Goal: Task Accomplishment & Management: Complete application form

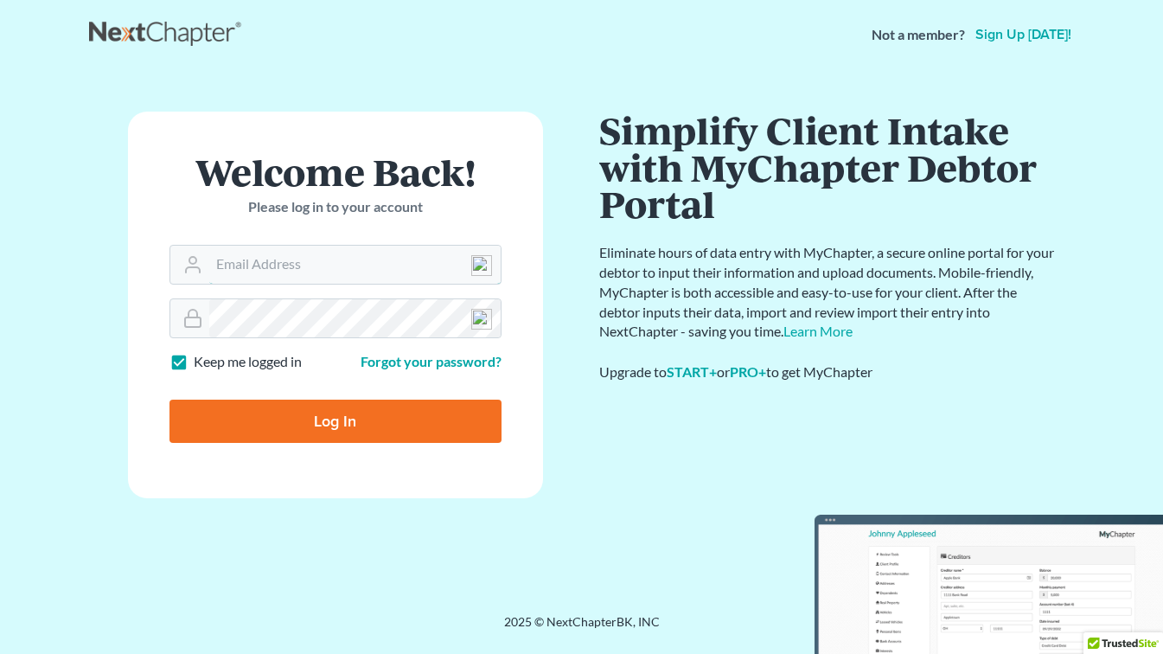
type input "[EMAIL_ADDRESS][DOMAIN_NAME]"
click at [354, 418] on input "Log In" at bounding box center [335, 420] width 332 height 43
type input "Thinking..."
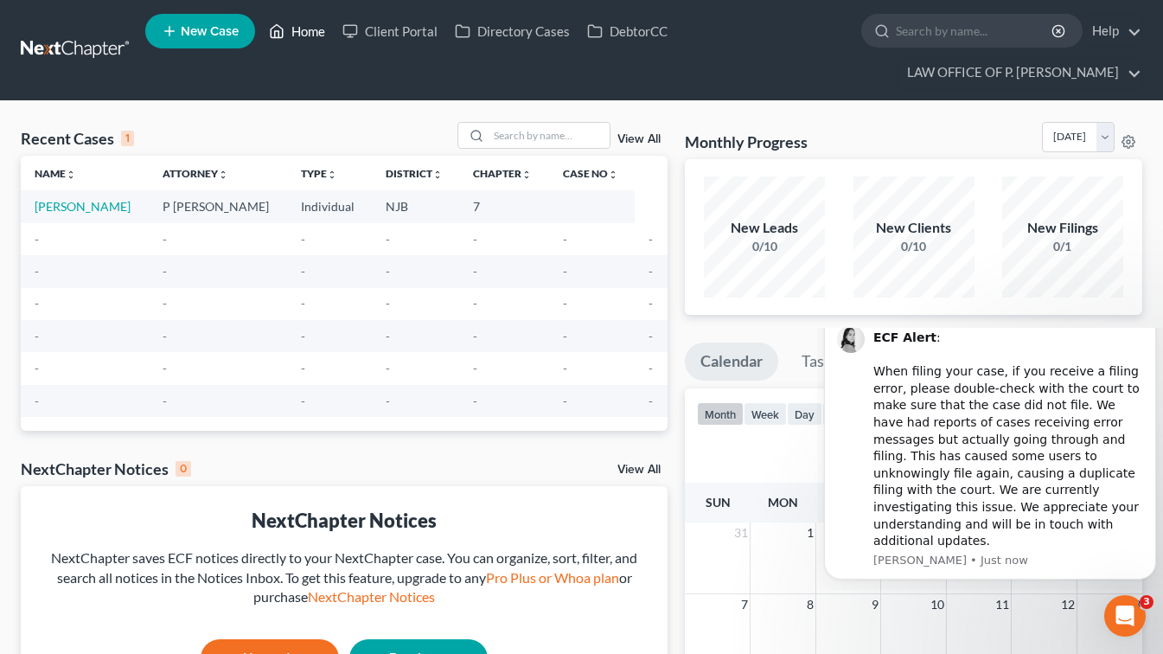
click at [309, 34] on link "Home" at bounding box center [296, 31] width 73 height 31
click at [403, 32] on link "Client Portal" at bounding box center [390, 31] width 112 height 31
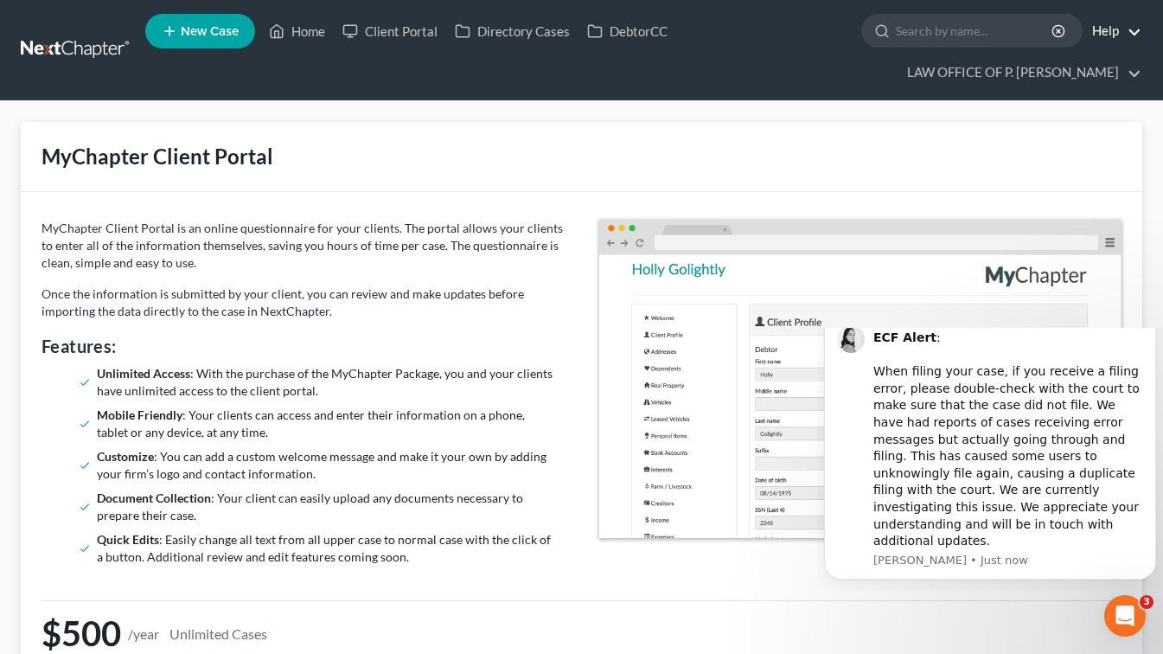
click at [1133, 30] on link "Help" at bounding box center [1112, 31] width 58 height 31
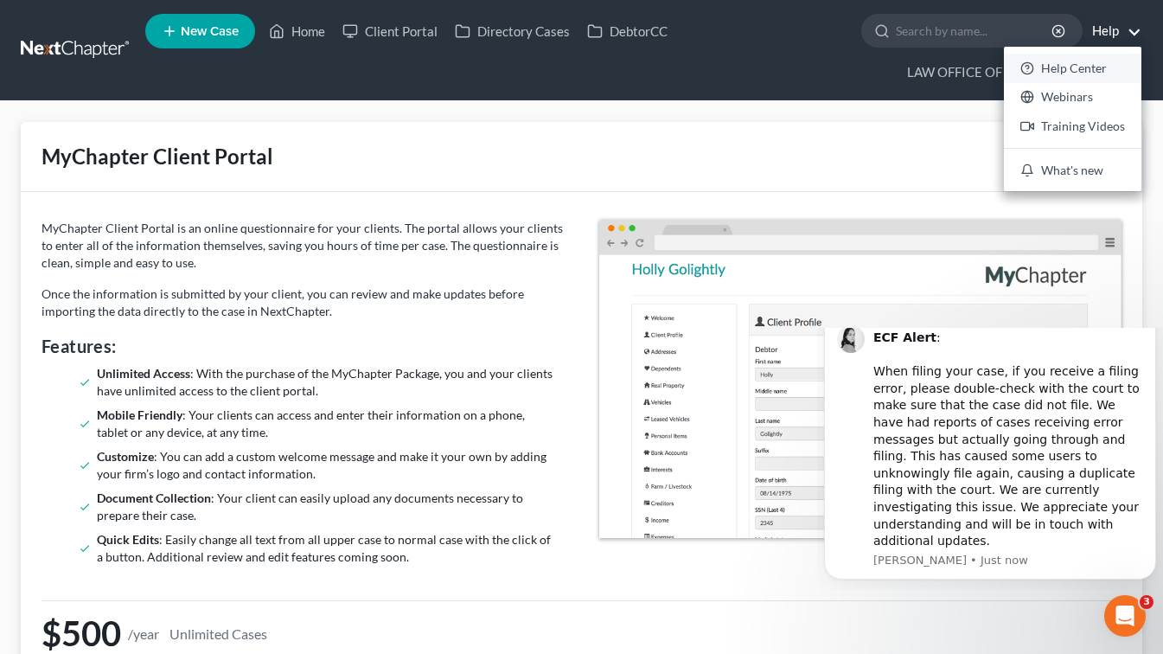
click at [1076, 62] on link "Help Center" at bounding box center [1072, 68] width 137 height 29
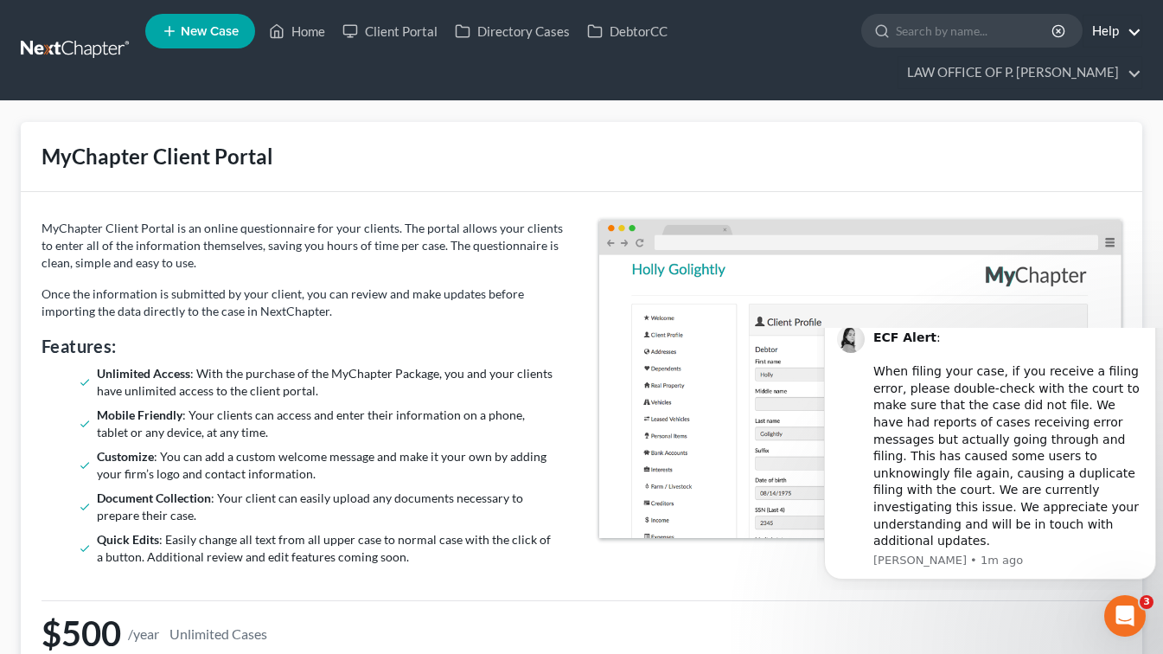
click at [1133, 30] on link "Help" at bounding box center [1112, 31] width 58 height 31
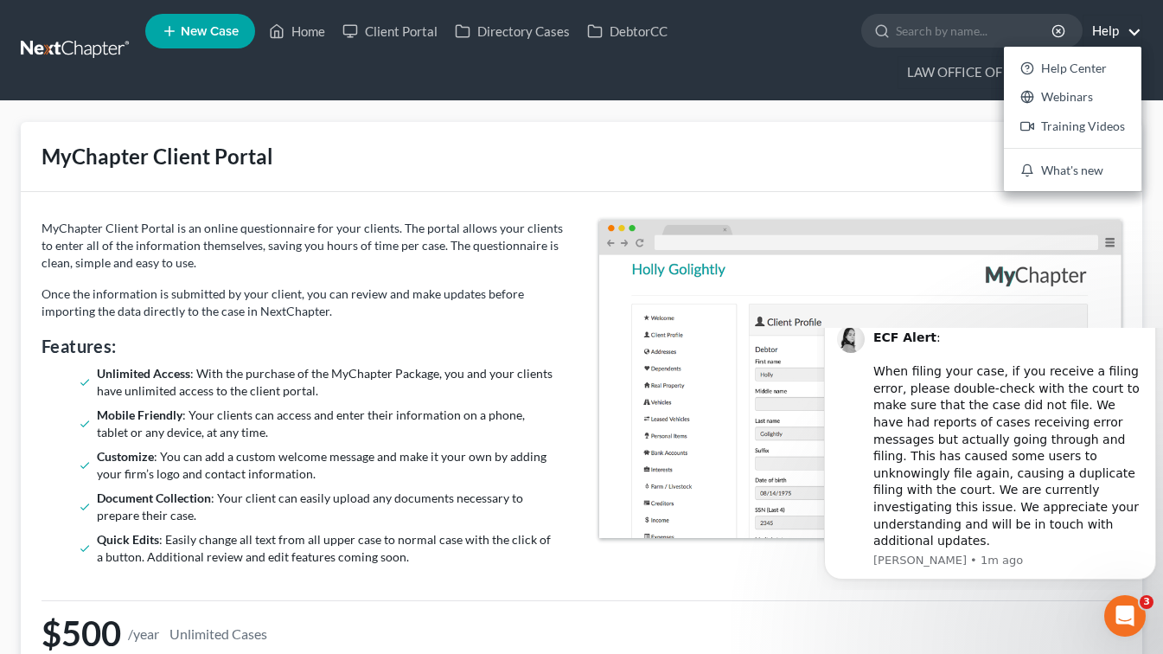
click at [197, 29] on span "New Case" at bounding box center [210, 31] width 58 height 13
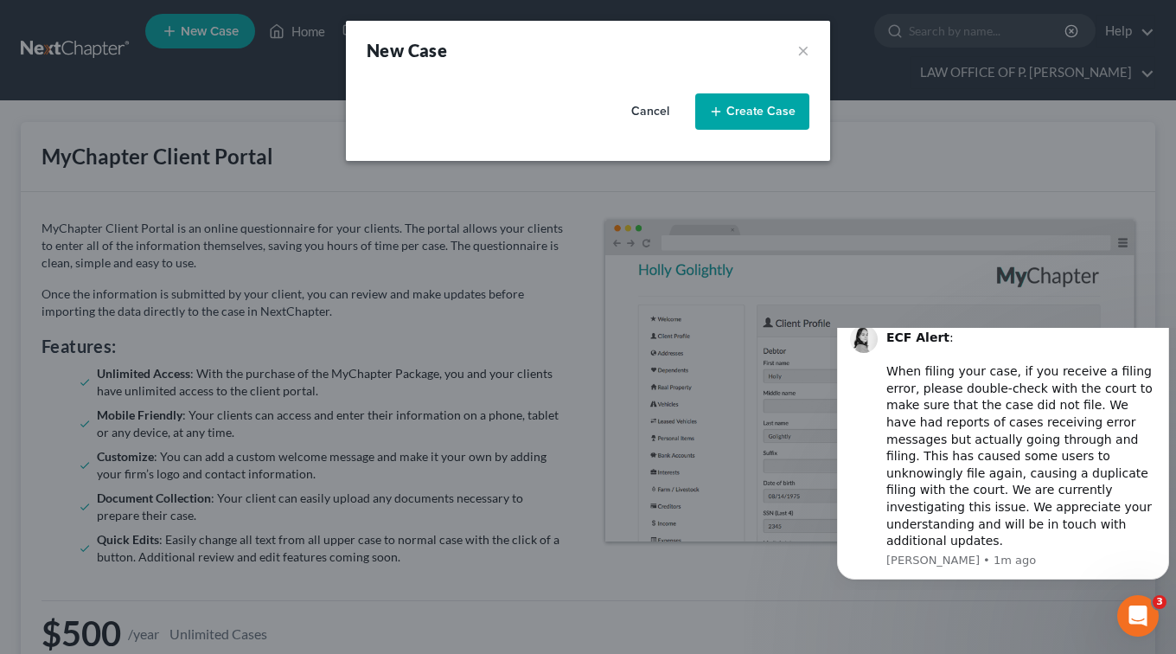
select select "51"
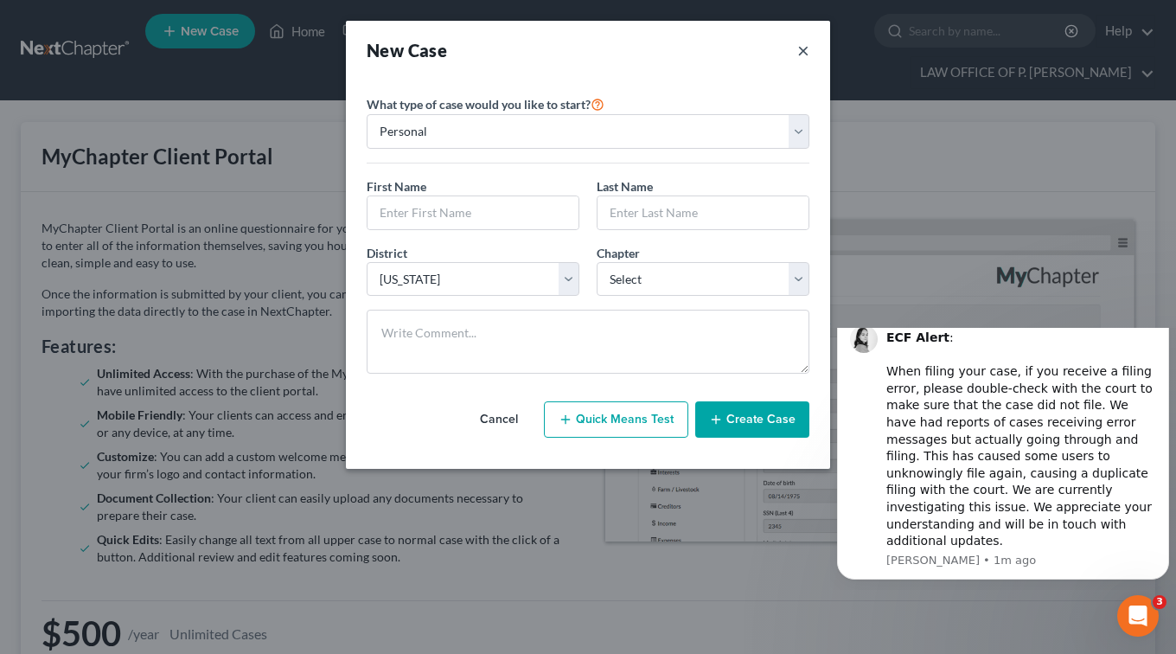
click at [807, 49] on button "×" at bounding box center [803, 50] width 12 height 24
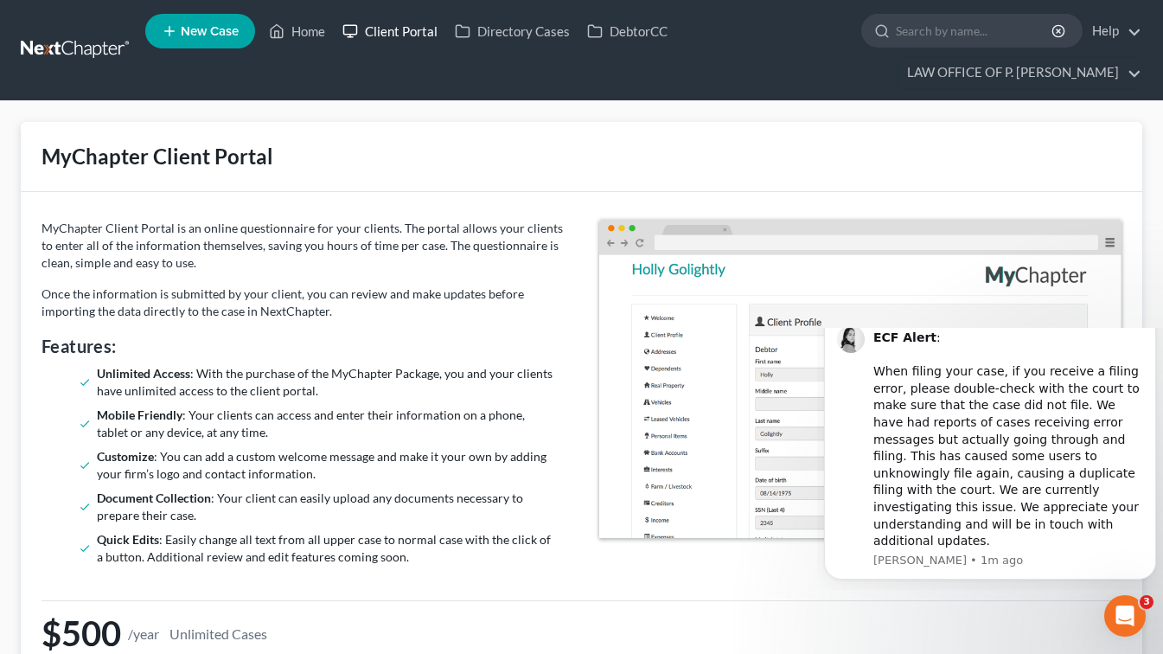
click at [403, 32] on link "Client Portal" at bounding box center [390, 31] width 112 height 31
